Goal: Information Seeking & Learning: Learn about a topic

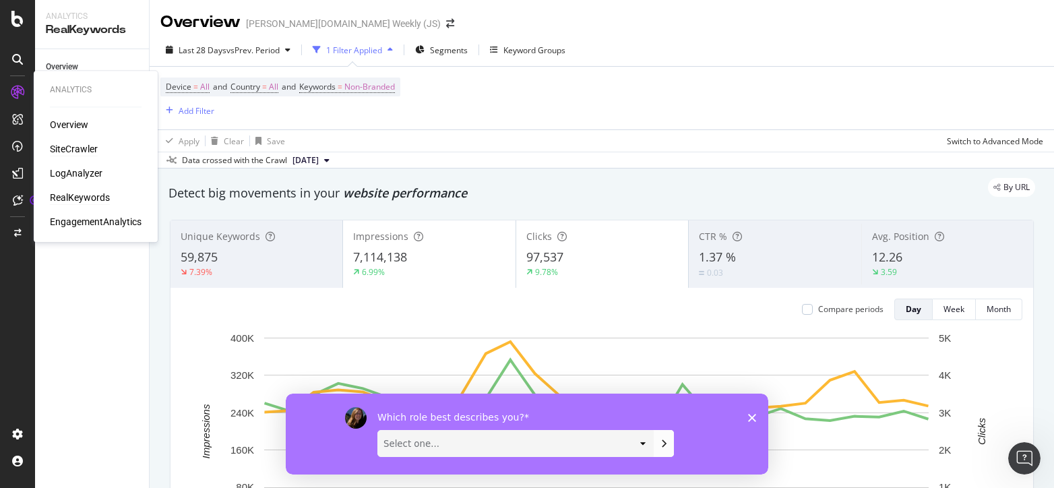
click at [78, 153] on div "SiteCrawler" at bounding box center [74, 148] width 48 height 13
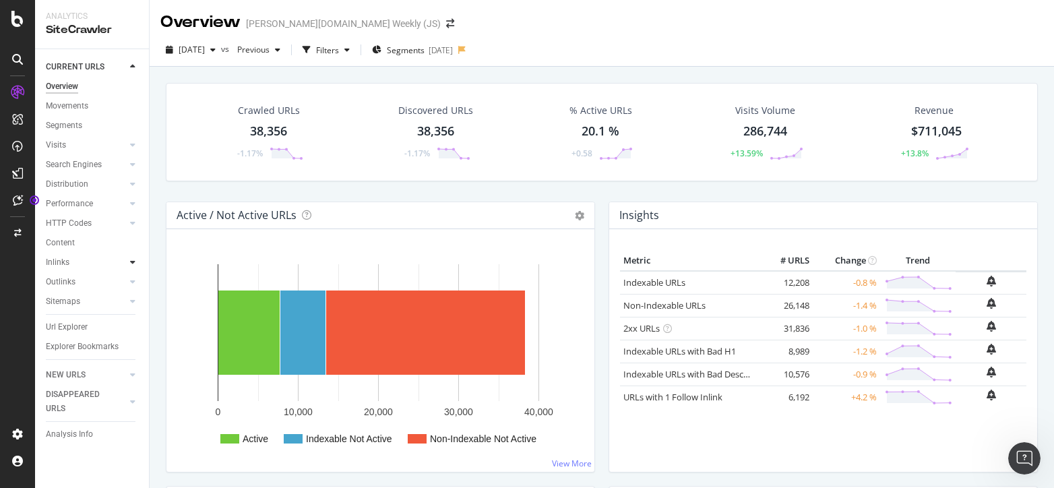
click at [131, 265] on icon at bounding box center [132, 262] width 5 height 8
click at [130, 340] on icon at bounding box center [132, 340] width 5 height 8
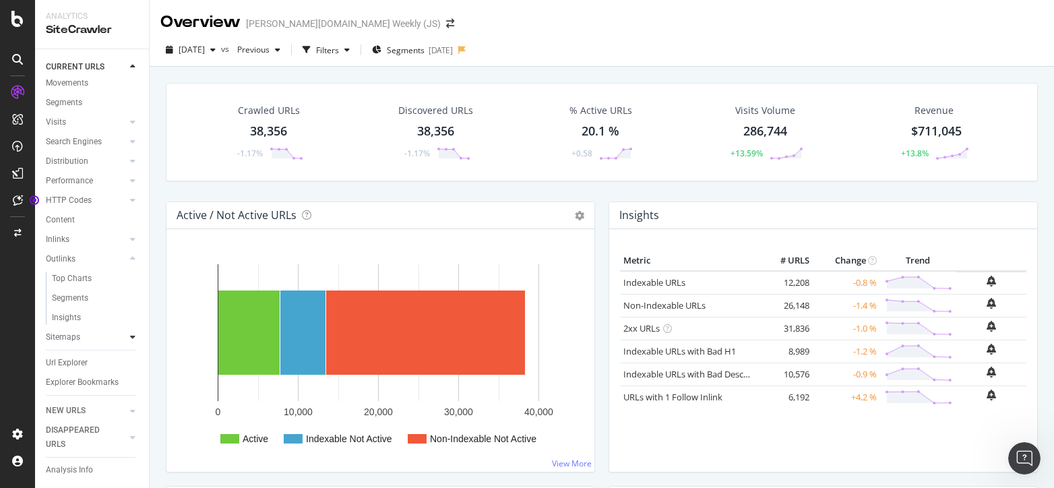
click at [130, 333] on icon at bounding box center [132, 337] width 5 height 8
click at [130, 216] on icon at bounding box center [132, 220] width 5 height 8
click at [130, 177] on icon at bounding box center [132, 181] width 5 height 8
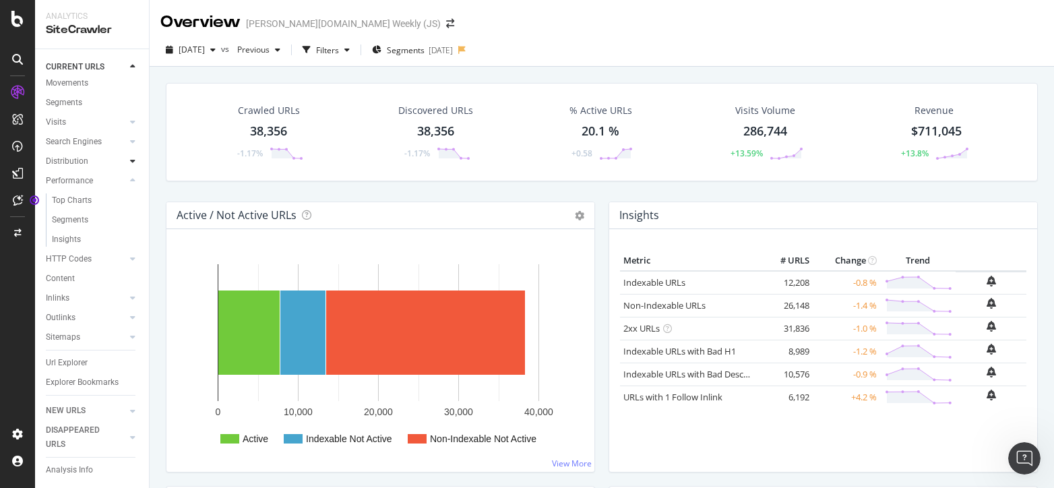
click at [130, 157] on icon at bounding box center [132, 161] width 5 height 8
click at [130, 135] on icon at bounding box center [132, 135] width 5 height 8
click at [97, 232] on div "Orphans Explorer" at bounding box center [83, 233] width 63 height 14
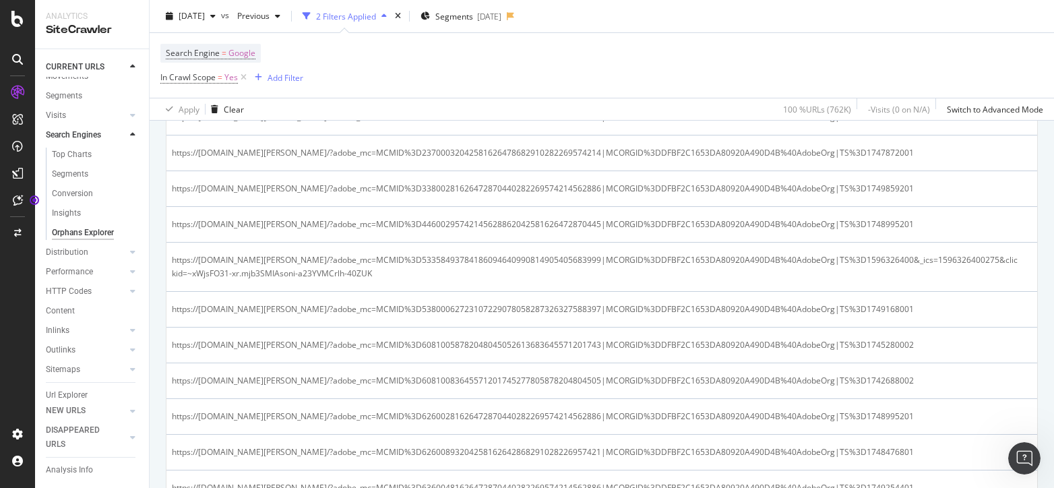
scroll to position [1762, 0]
